Goal: Task Accomplishment & Management: Manage account settings

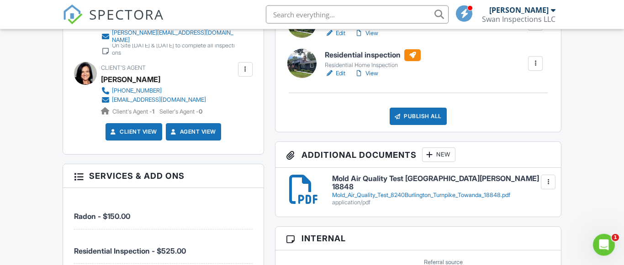
scroll to position [414, 0]
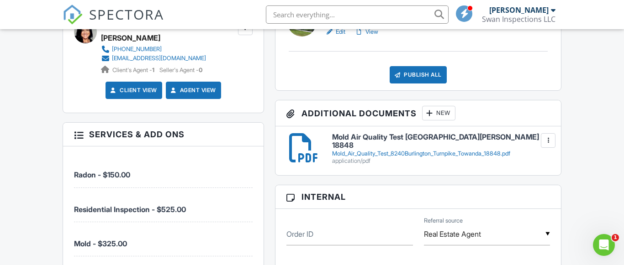
click at [438, 118] on div "New" at bounding box center [438, 113] width 33 height 15
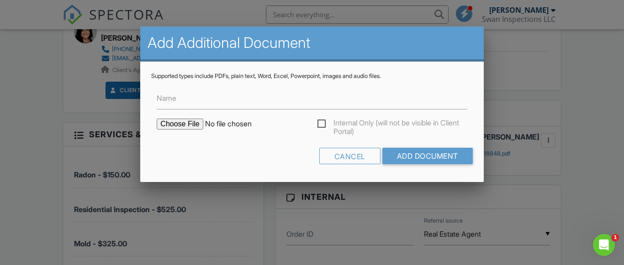
click at [177, 129] on input "file" at bounding box center [234, 124] width 155 height 11
type input "C:\fakepath\Radon Letter 8240 Burlington Turnpike 18848.pdf"
click at [407, 161] on input "Add Document" at bounding box center [427, 156] width 90 height 16
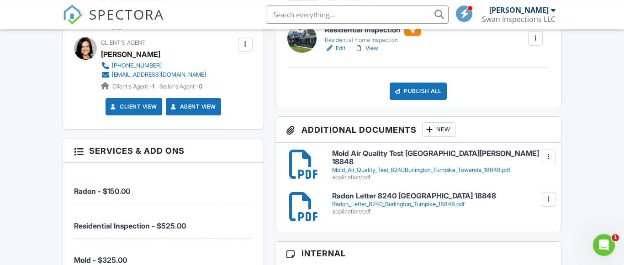
scroll to position [448, 0]
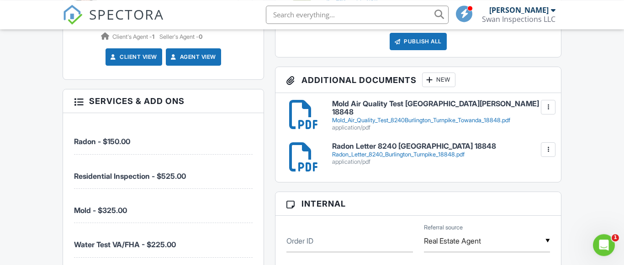
click at [447, 82] on div "New" at bounding box center [438, 80] width 33 height 15
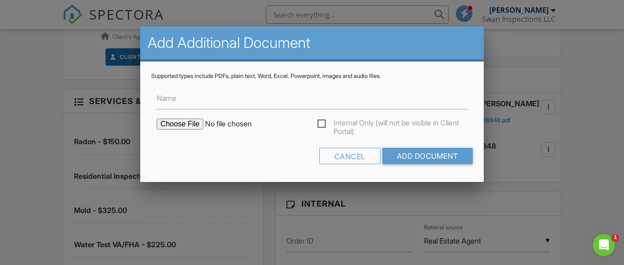
click at [179, 127] on input "file" at bounding box center [234, 124] width 155 height 11
type input "C:\fakepath\WaterTest [GEOGRAPHIC_DATA] 18848.pdf"
click at [414, 159] on input "Add Document" at bounding box center [427, 156] width 90 height 16
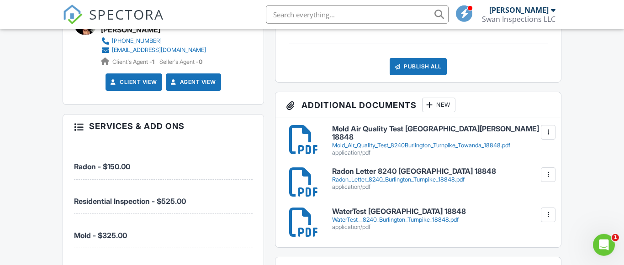
scroll to position [425, 0]
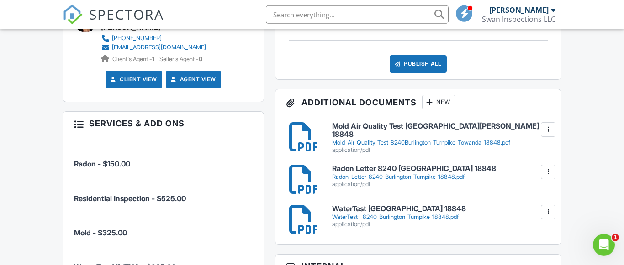
click at [434, 103] on div at bounding box center [429, 102] width 9 height 9
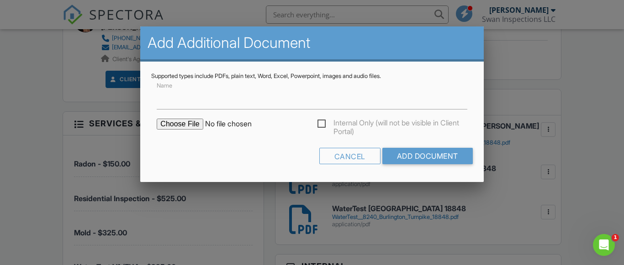
click at [180, 123] on input "file" at bounding box center [234, 124] width 155 height 11
type input "C:\fakepath\WDO Report 8240 Burlington Turnpike 18848.pdf"
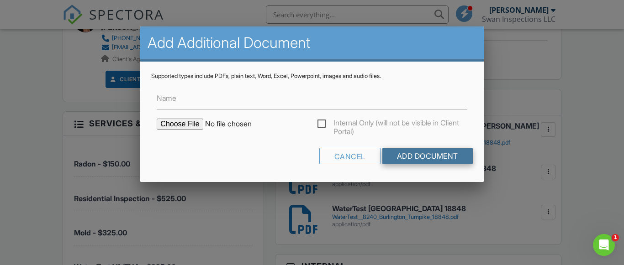
click at [408, 157] on input "Add Document" at bounding box center [427, 156] width 90 height 16
